Goal: Use online tool/utility: Use online tool/utility

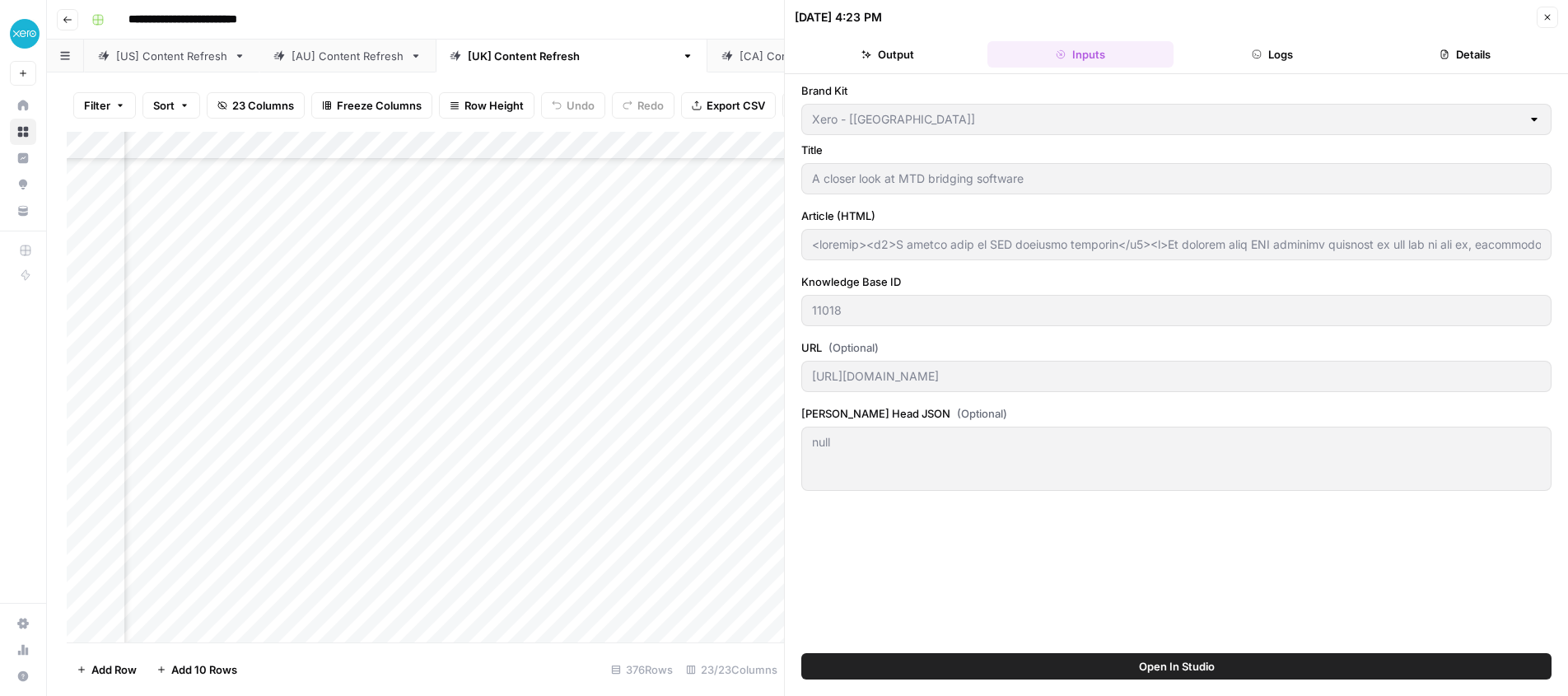
scroll to position [5879, 662]
click at [1546, 16] on icon "button" at bounding box center [1547, 17] width 6 height 6
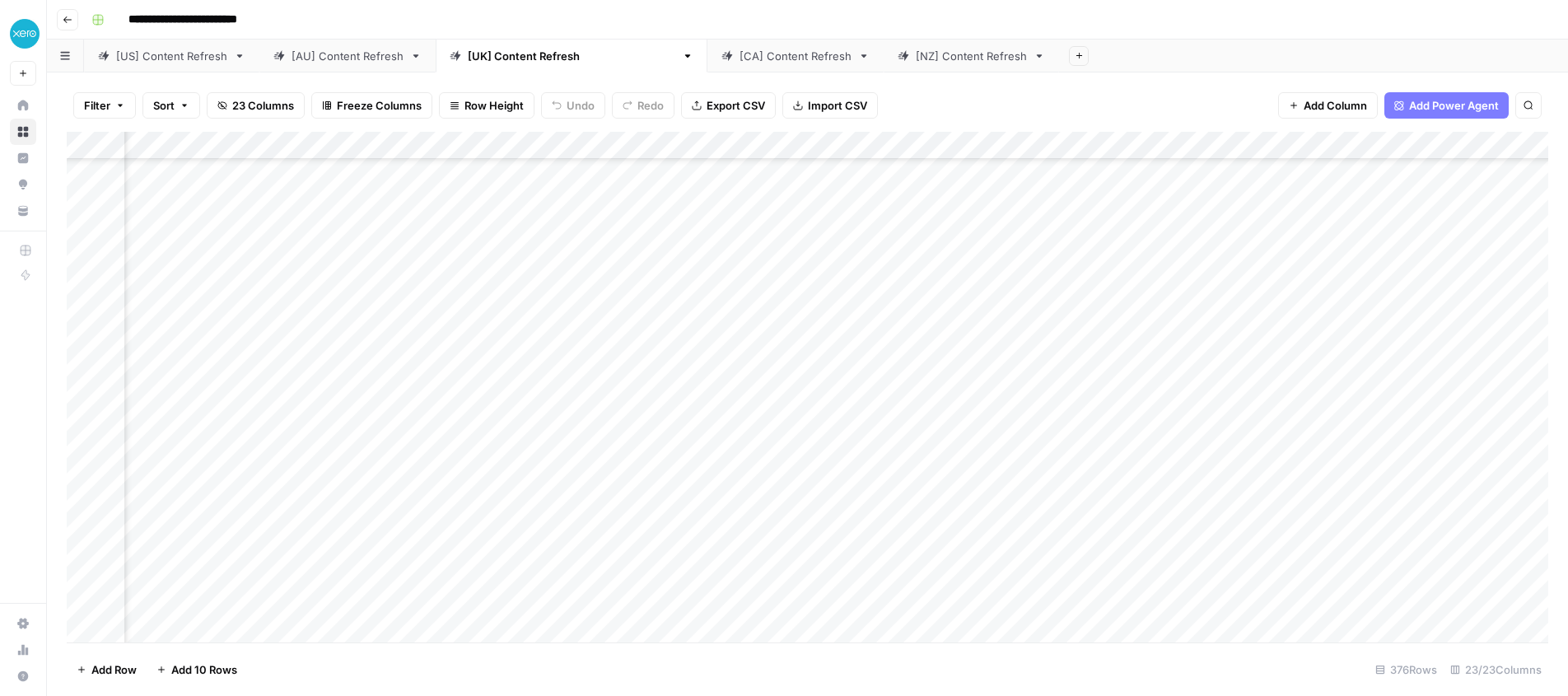
scroll to position [5879, 1944]
click at [832, 482] on div "Add Column" at bounding box center [807, 387] width 1481 height 511
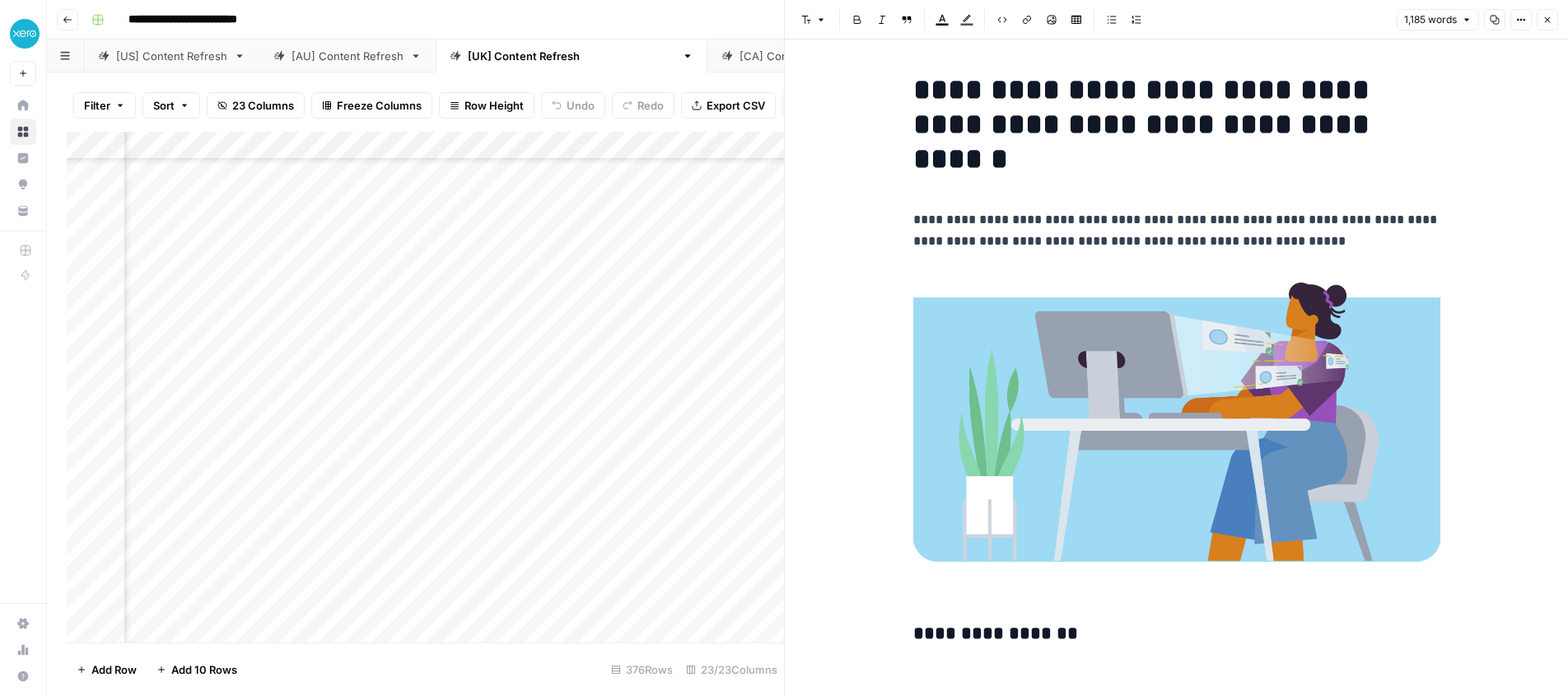
click at [918, 85] on h1 "**********" at bounding box center [1177, 124] width 527 height 104
drag, startPoint x: 916, startPoint y: 88, endPoint x: 932, endPoint y: 88, distance: 16.0
click at [923, 88] on h1 "**********" at bounding box center [1177, 124] width 527 height 104
drag, startPoint x: 834, startPoint y: 94, endPoint x: 882, endPoint y: 93, distance: 48.0
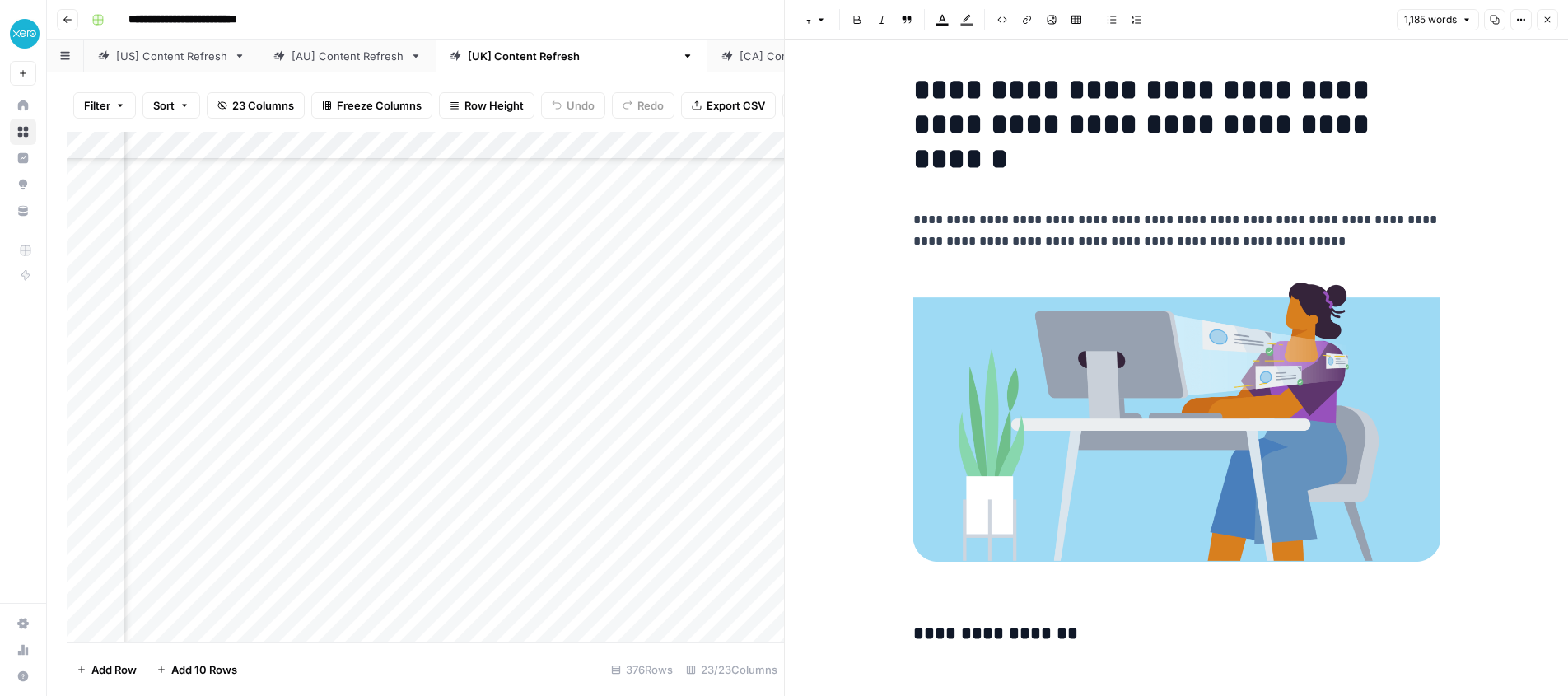
click at [922, 91] on h1 "**********" at bounding box center [1177, 124] width 527 height 104
click at [940, 56] on span "Edit with AI" at bounding box center [964, 50] width 52 height 14
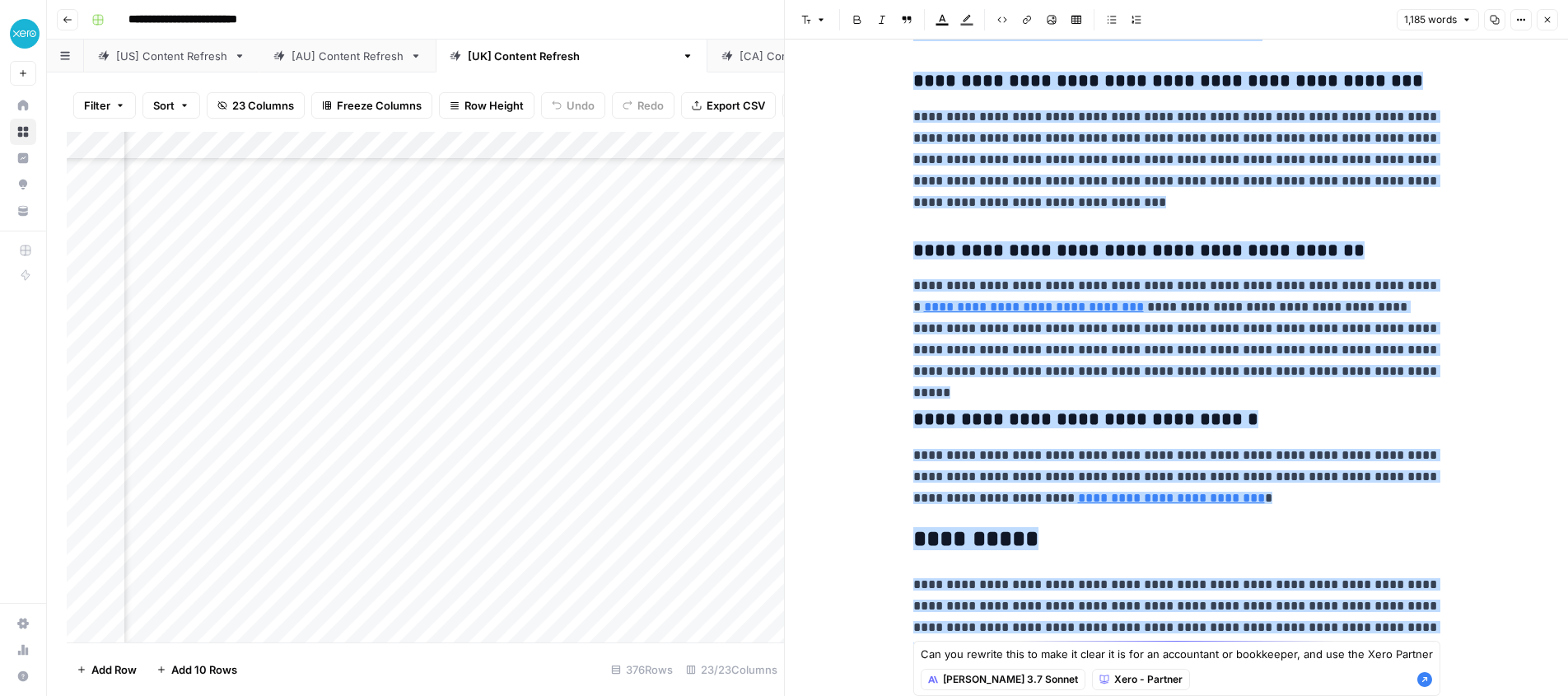
scroll to position [3630, 0]
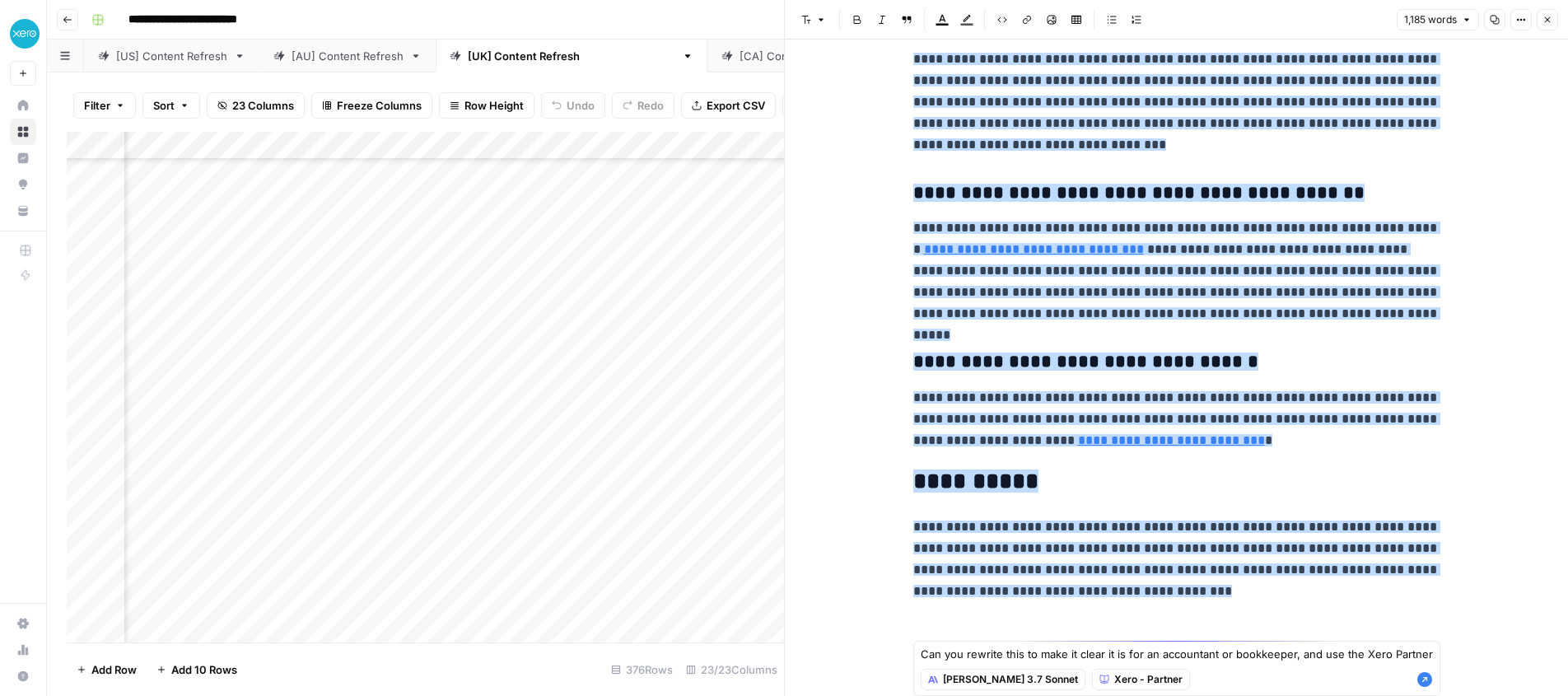
click at [1114, 677] on span "Xero - Partner" at bounding box center [1148, 679] width 68 height 14
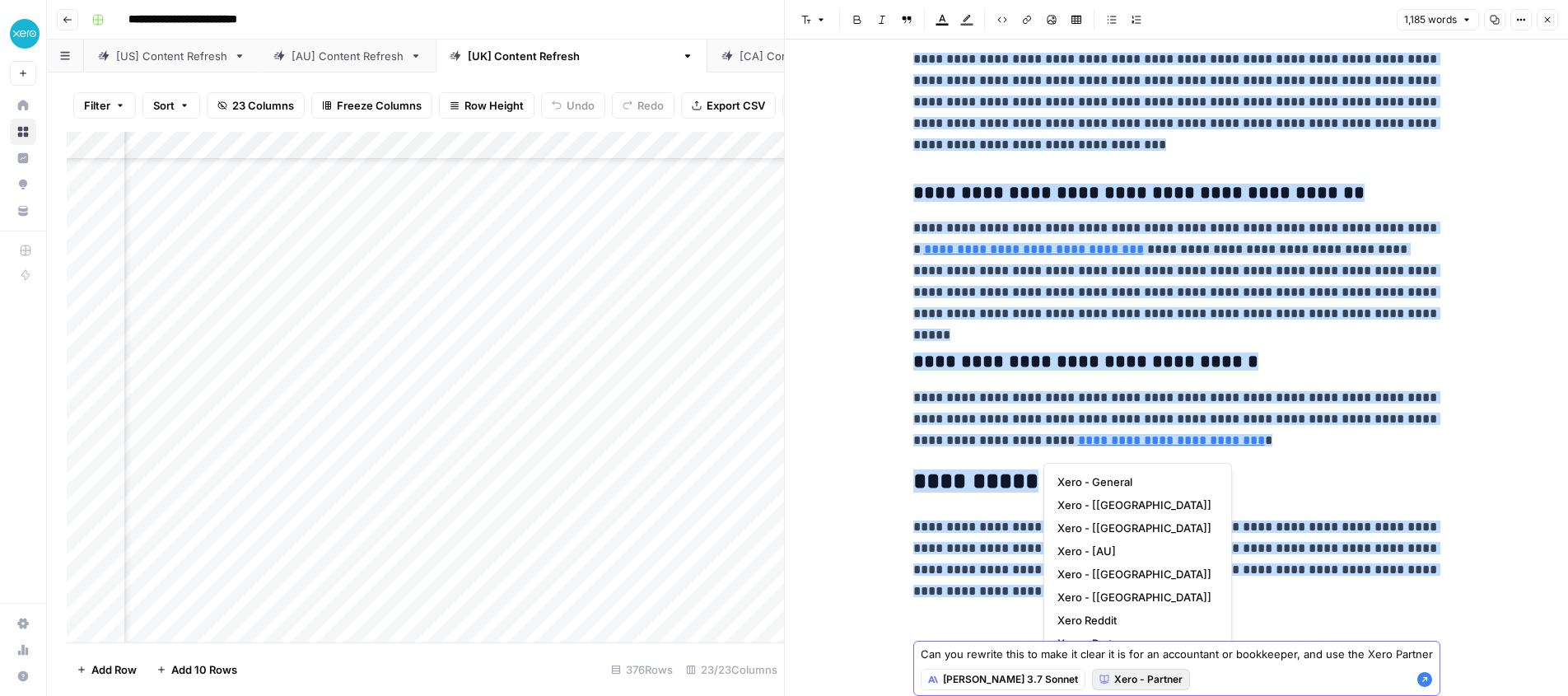
click at [1114, 678] on span "Xero - Partner" at bounding box center [1148, 679] width 68 height 14
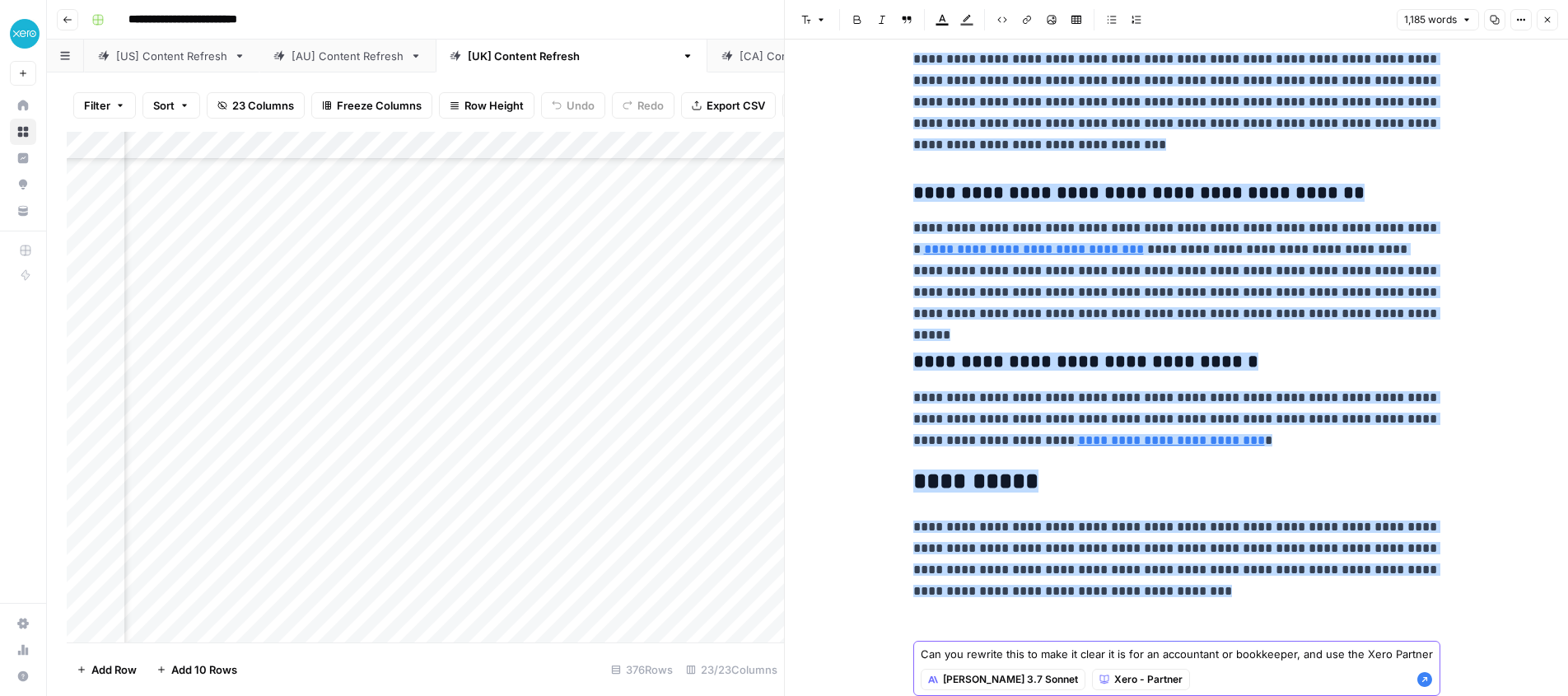
click at [1427, 653] on textarea "Can you rewrite this to make it clear it is for an accountant or bookkeeper, an…" at bounding box center [1177, 653] width 512 height 16
click at [1332, 662] on textarea "Can you rewrite this to make it clear it is for an accountant or bookkeeper, an…" at bounding box center [1177, 678] width 512 height 66
type textarea "Can you rewrite this to make it clear it is for an accountant or bookkeeper, an…"
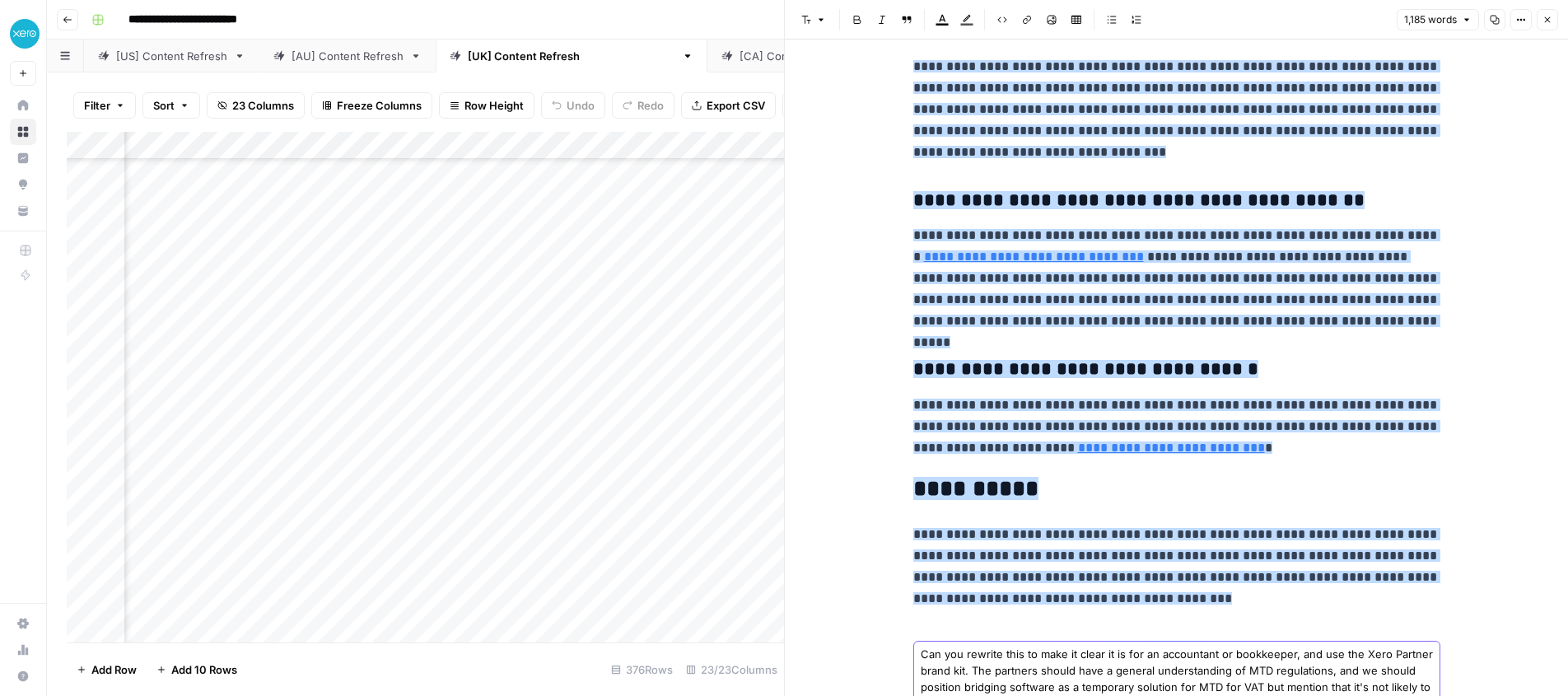
click at [1314, 676] on textarea "Can you rewrite this to make it clear it is for an accountant or bookkeeper, an…" at bounding box center [1177, 678] width 512 height 66
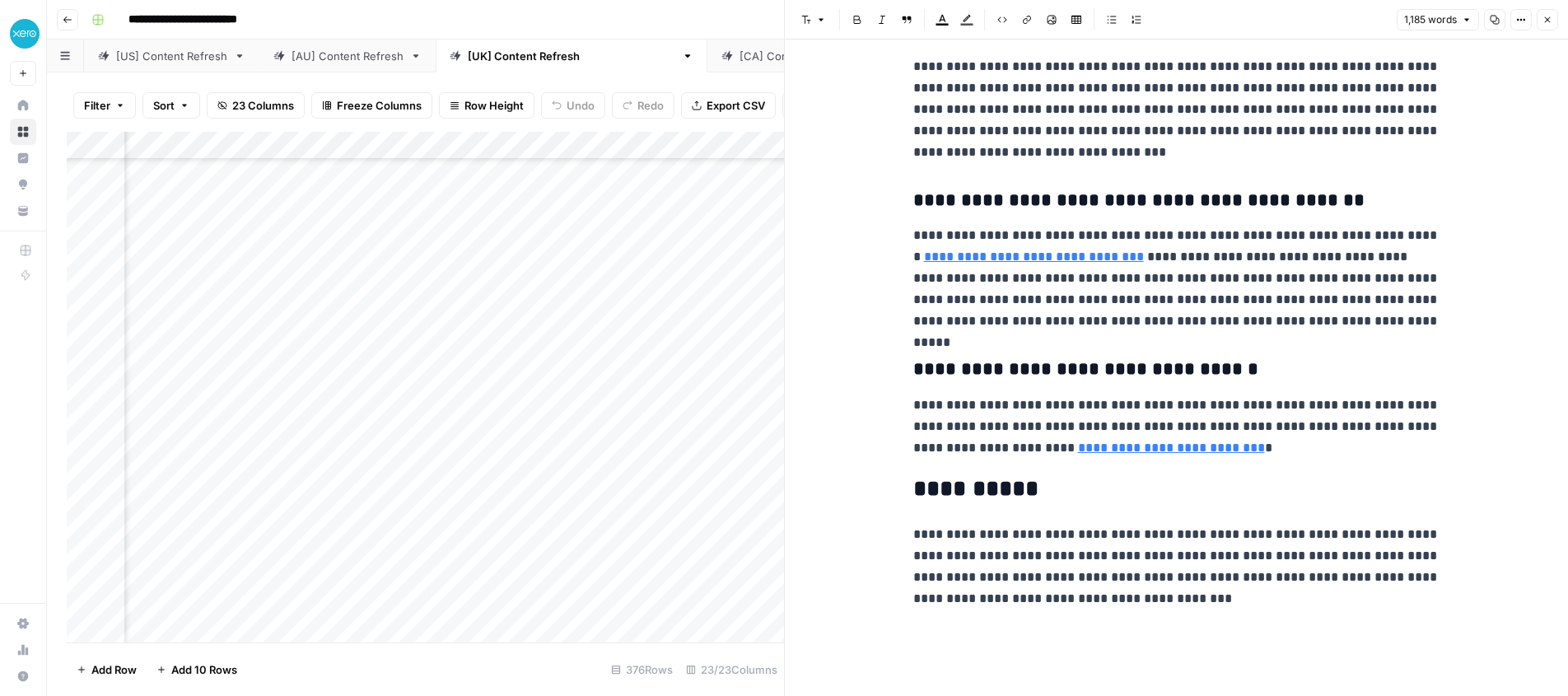
click at [1116, 635] on p at bounding box center [1177, 633] width 527 height 21
click at [940, 661] on span "Edit with AI" at bounding box center [964, 665] width 52 height 14
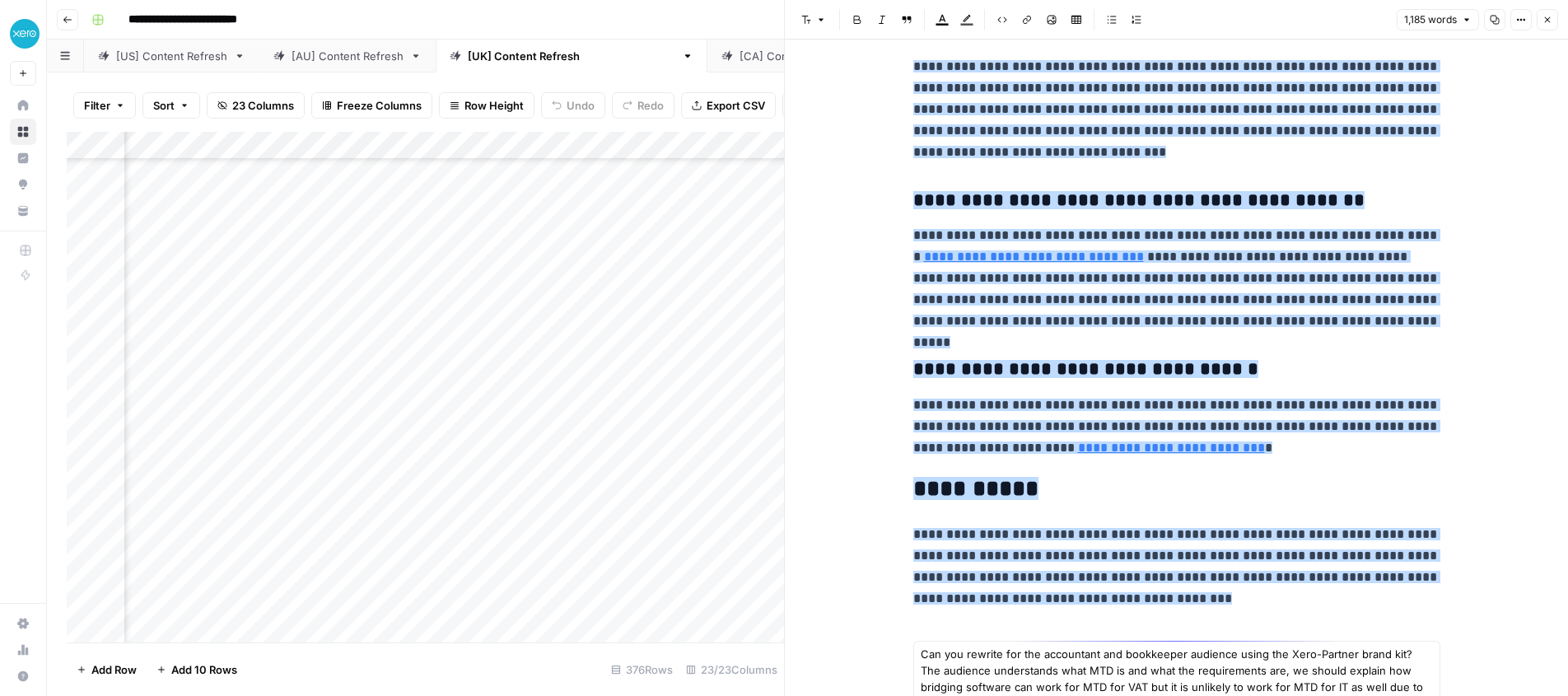
type textarea "Can you rewrite for the accountant and bookkeeper audience using the Xero-Partn…"
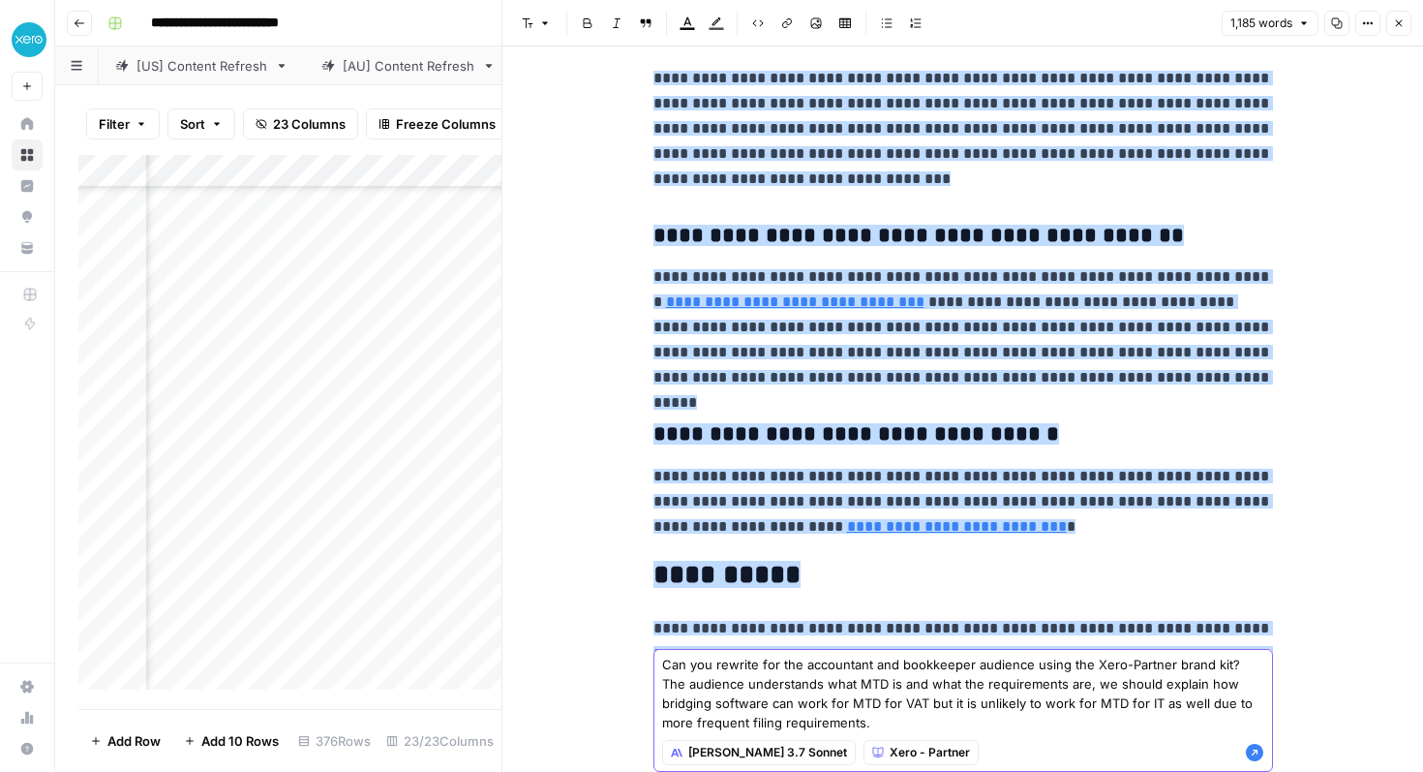
click at [1256, 750] on icon "button" at bounding box center [1254, 752] width 19 height 19
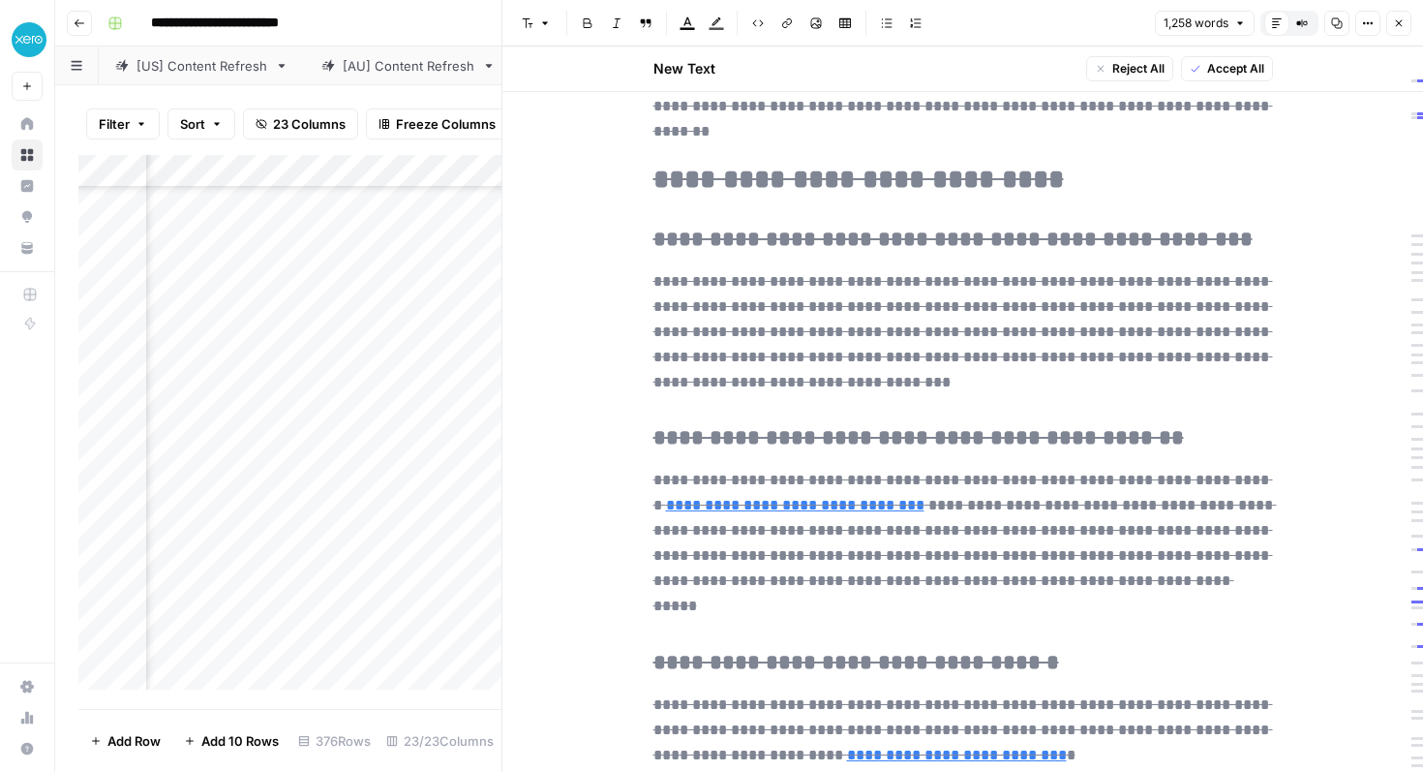
scroll to position [4571, 0]
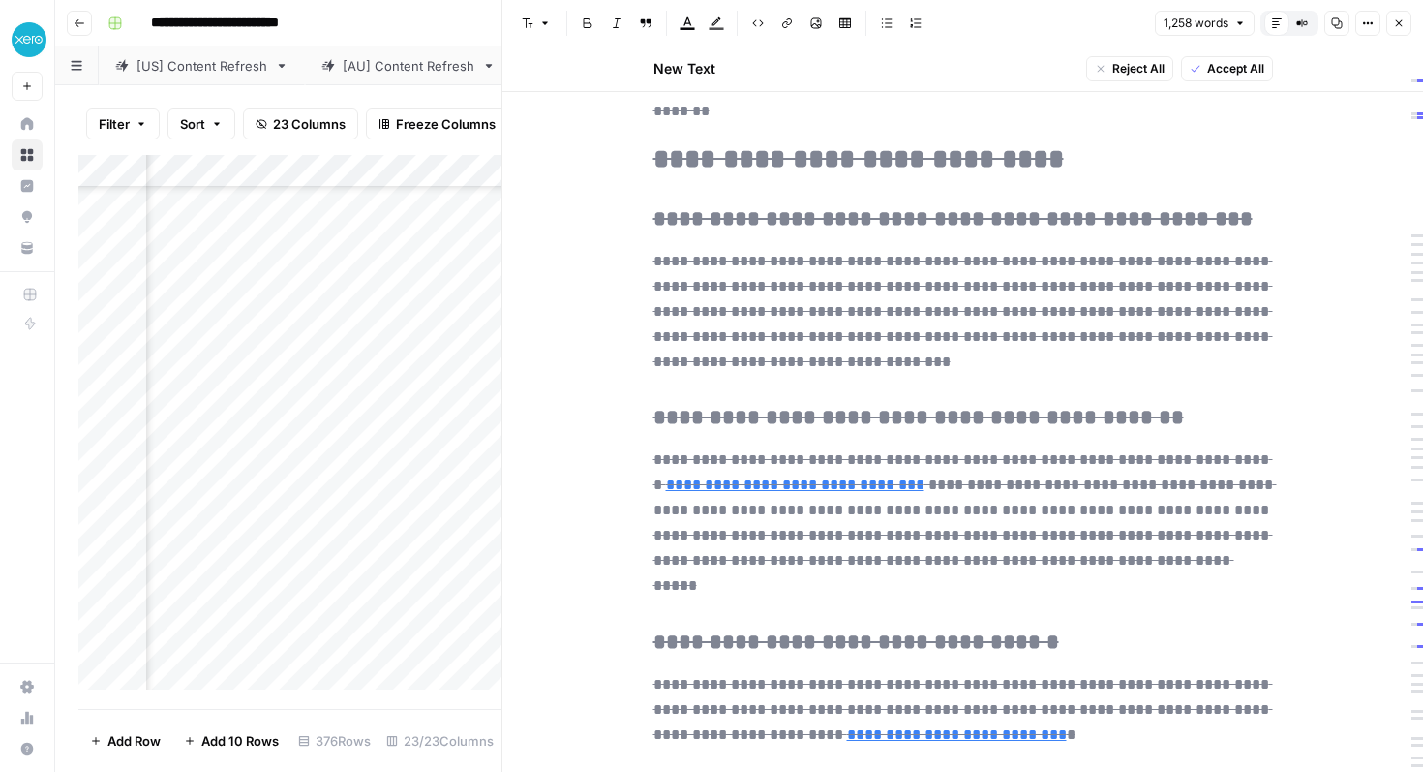
click at [1126, 66] on span "Reject All" at bounding box center [1139, 68] width 52 height 17
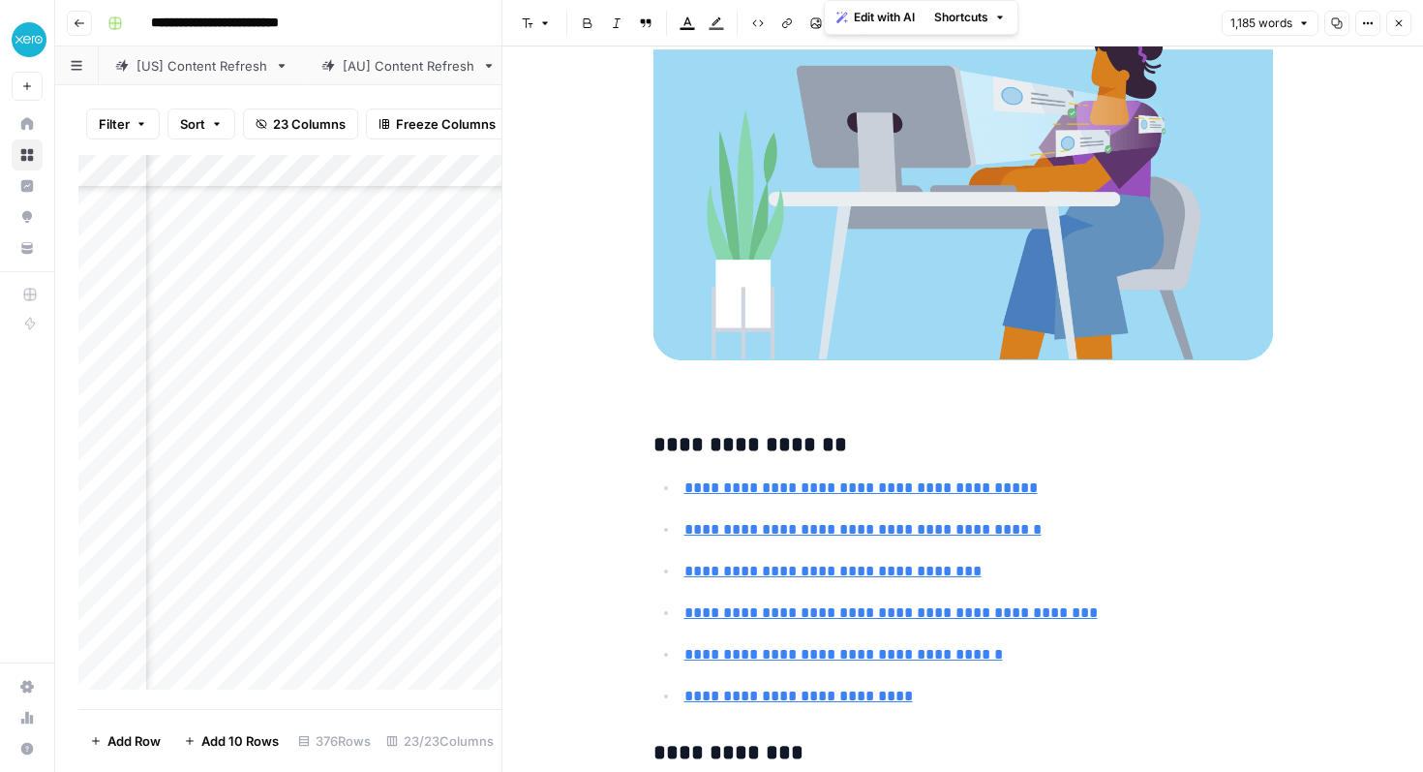
scroll to position [0, 0]
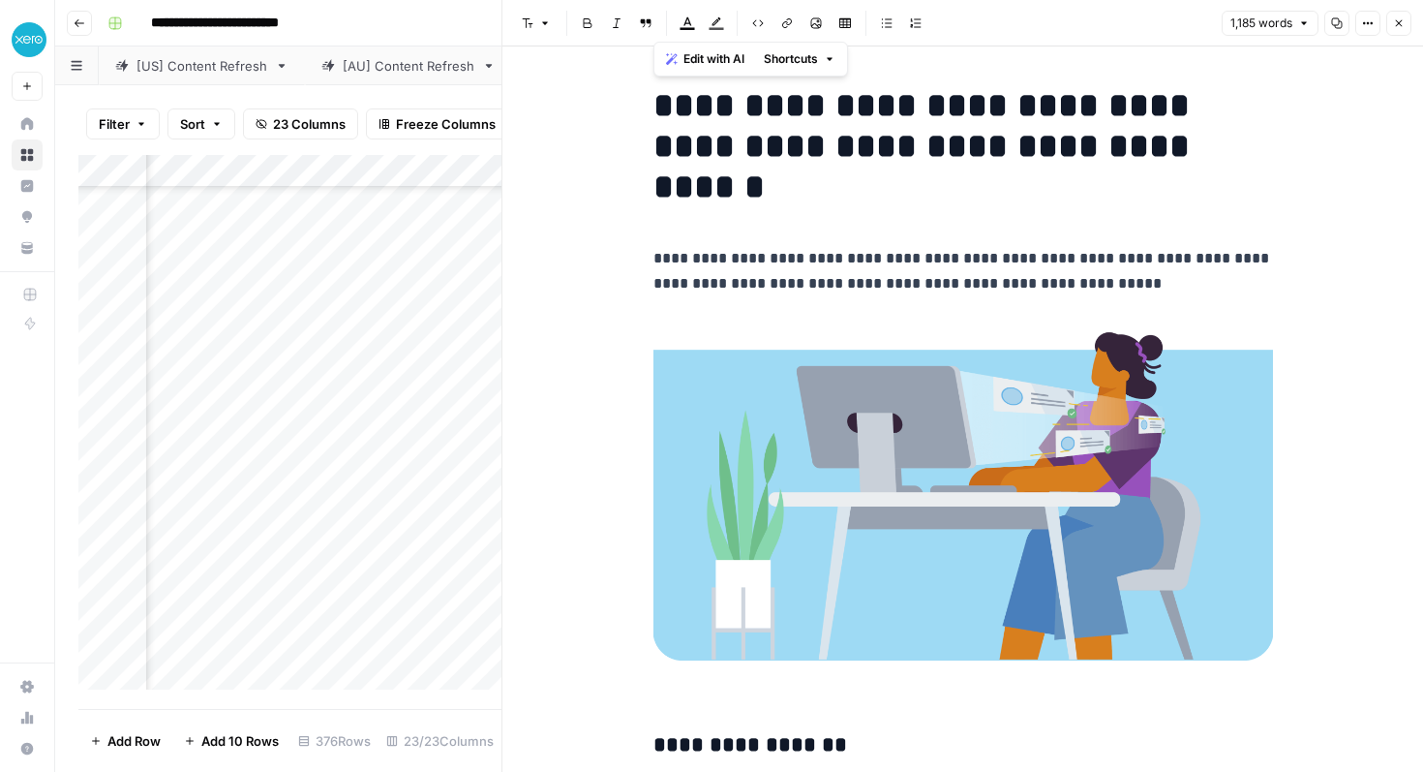
drag, startPoint x: 1015, startPoint y: 475, endPoint x: 639, endPoint y: 98, distance: 532.7
drag, startPoint x: 690, startPoint y: 62, endPoint x: 687, endPoint y: 74, distance: 12.0
click at [690, 62] on span "Edit with AI" at bounding box center [714, 58] width 61 height 17
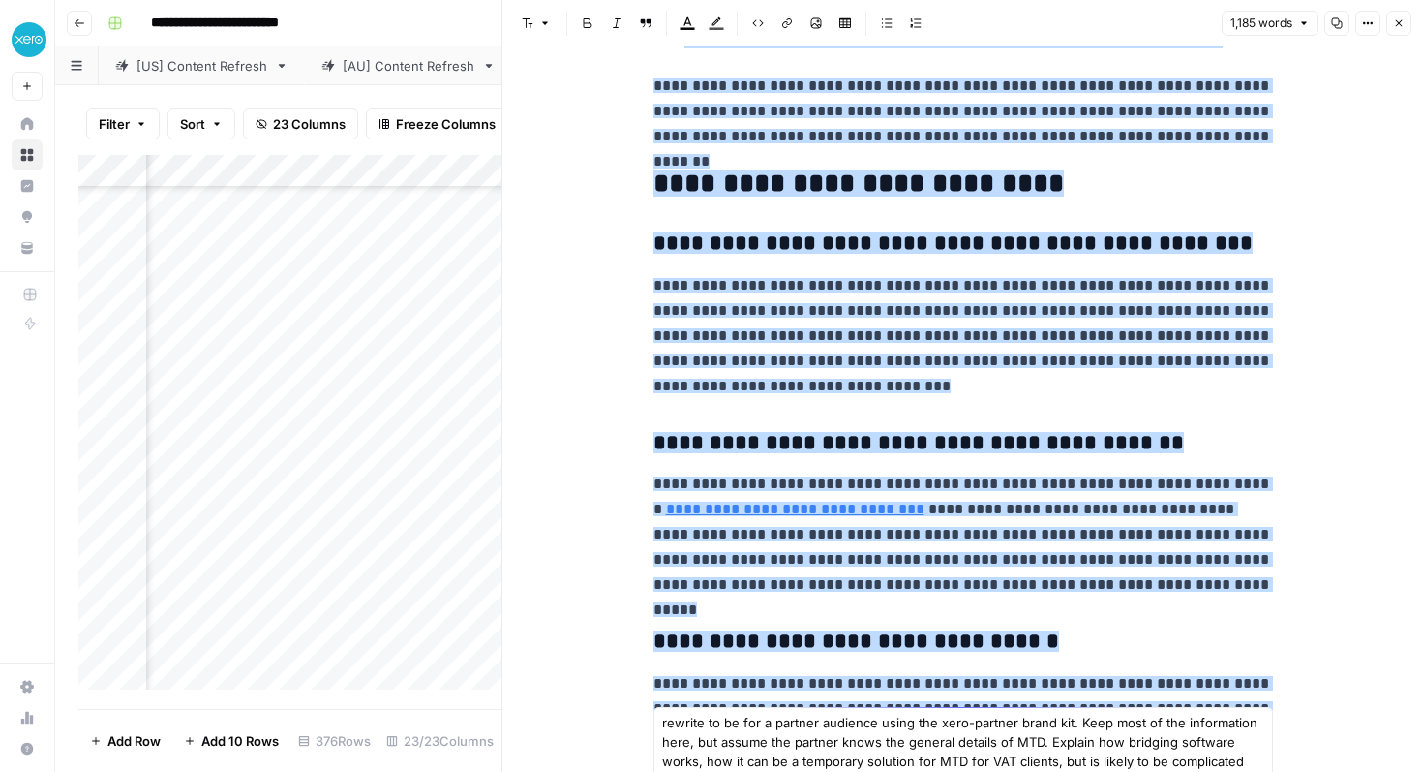
scroll to position [4026, 0]
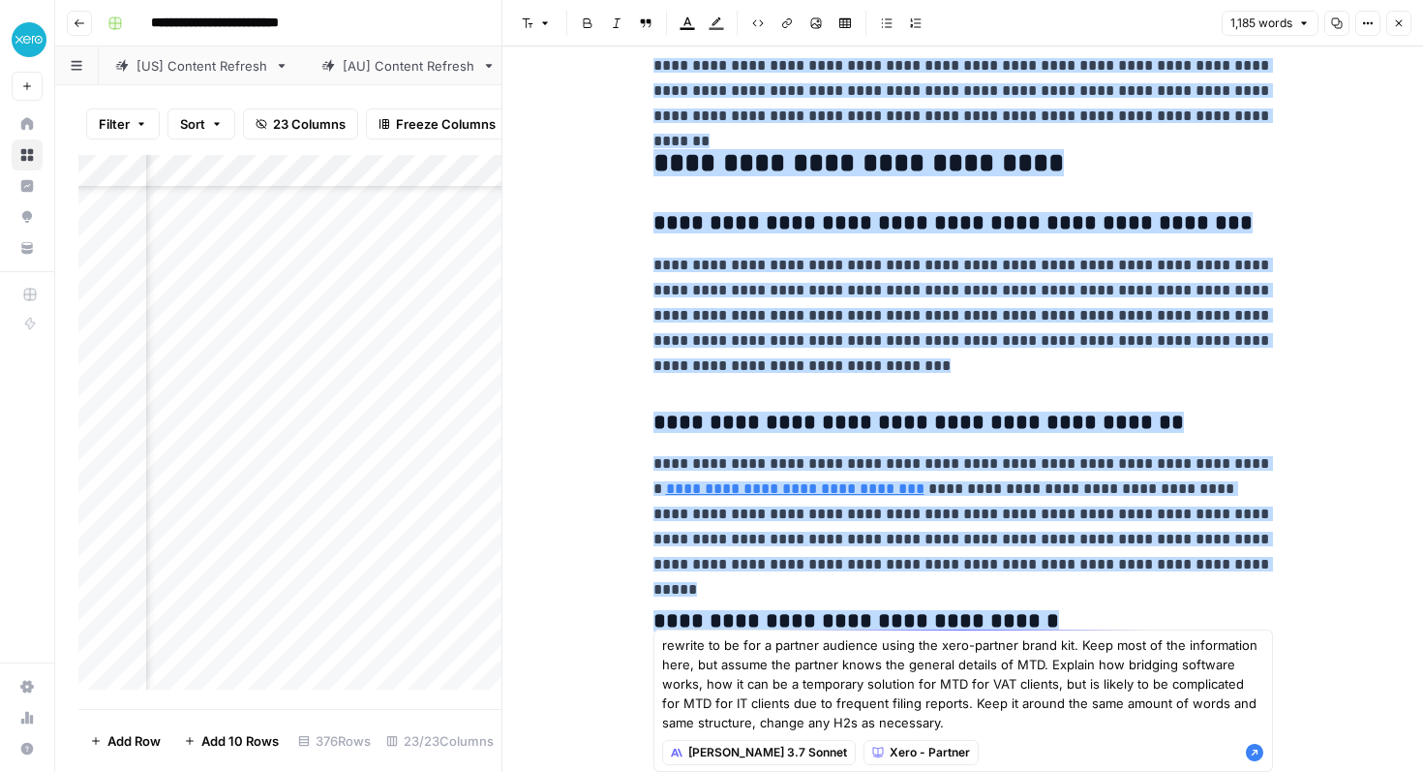
type textarea "rewrite to be for a partner audience using the xero-partner brand kit. Keep mos…"
click at [1257, 754] on icon "button" at bounding box center [1254, 752] width 17 height 17
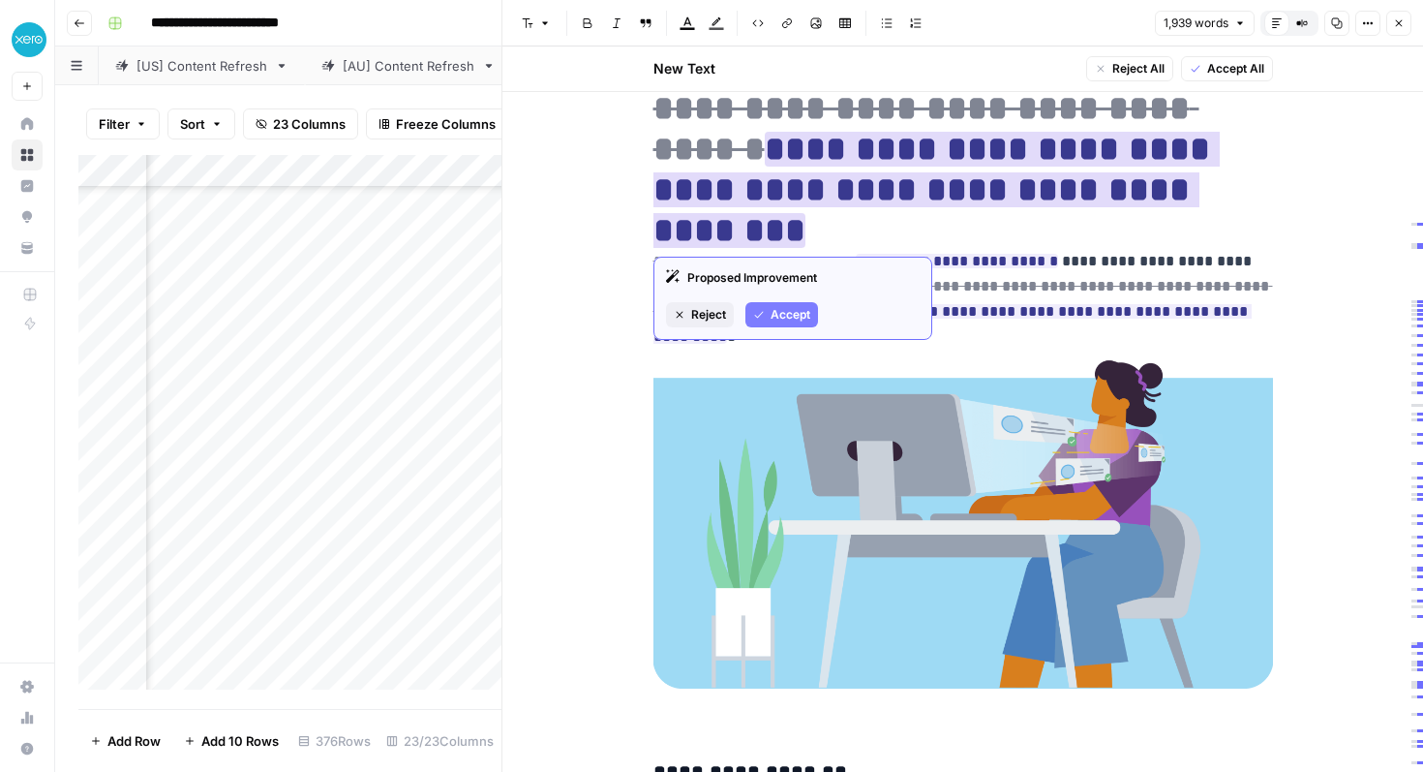
scroll to position [109, 0]
